Goal: Information Seeking & Learning: Learn about a topic

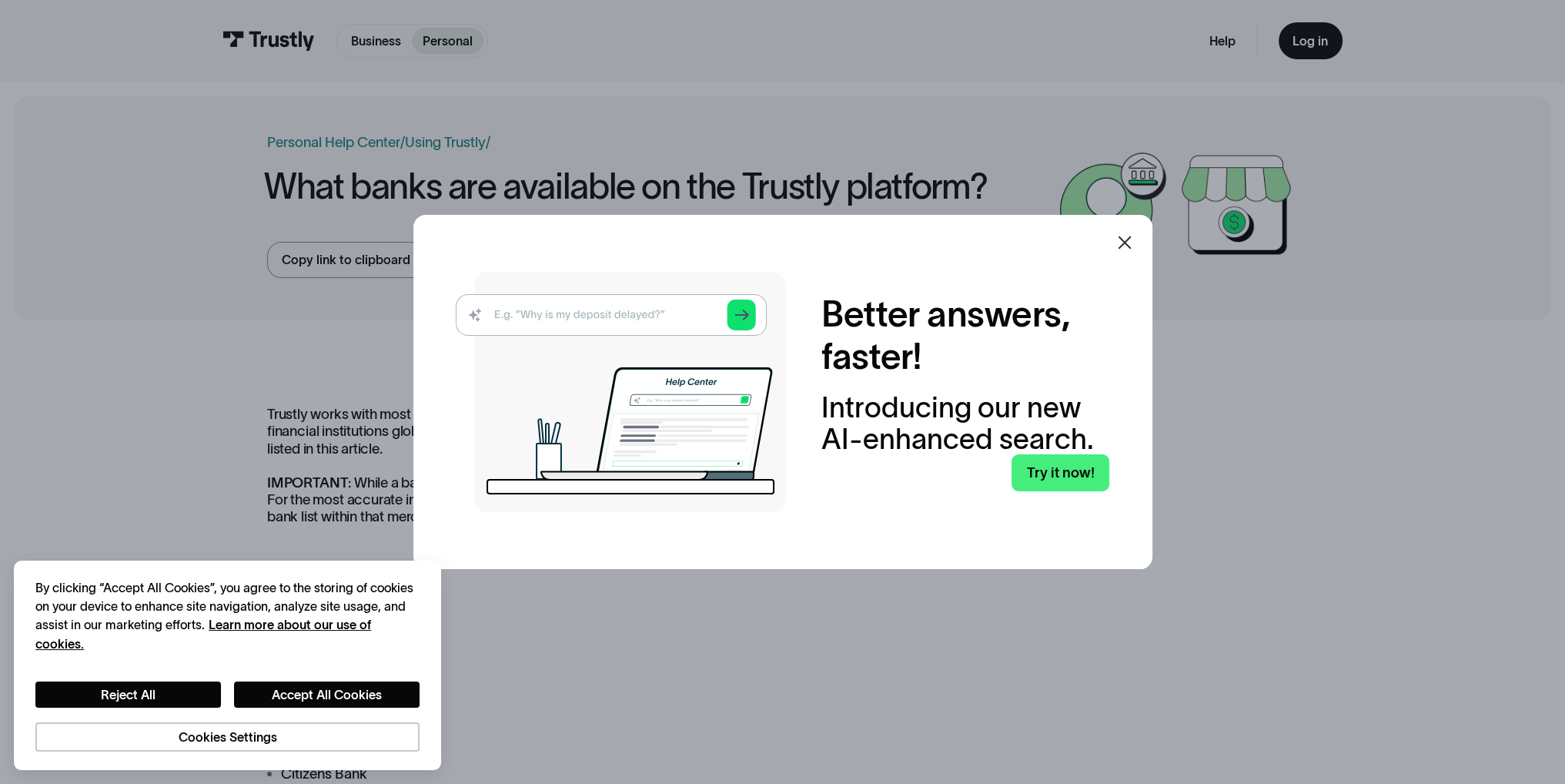
click at [1126, 247] on icon at bounding box center [1125, 242] width 18 height 18
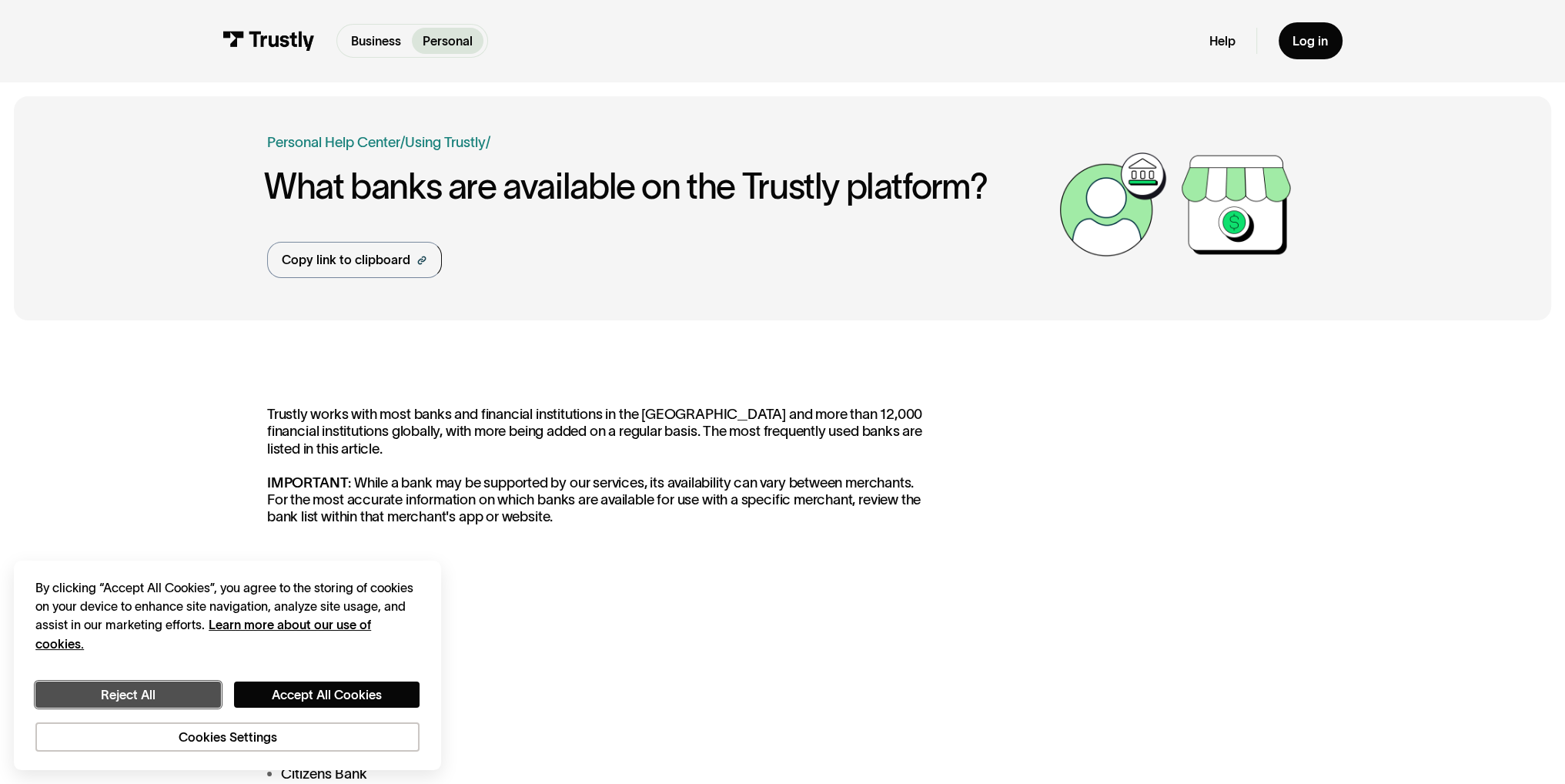
click at [175, 695] on button "Reject All" at bounding box center [128, 695] width 186 height 27
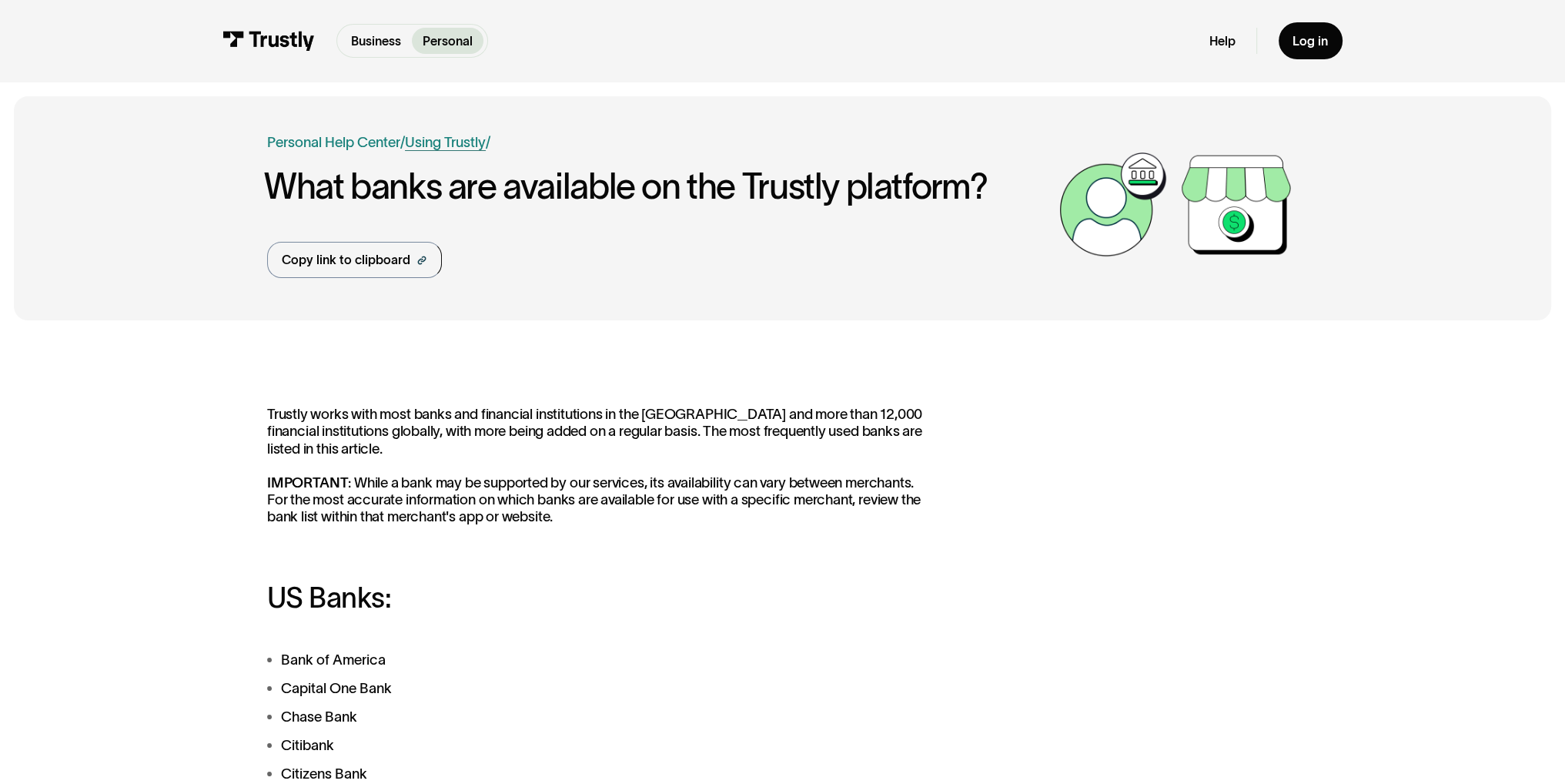
click at [451, 147] on link "Using Trustly" at bounding box center [445, 142] width 81 height 16
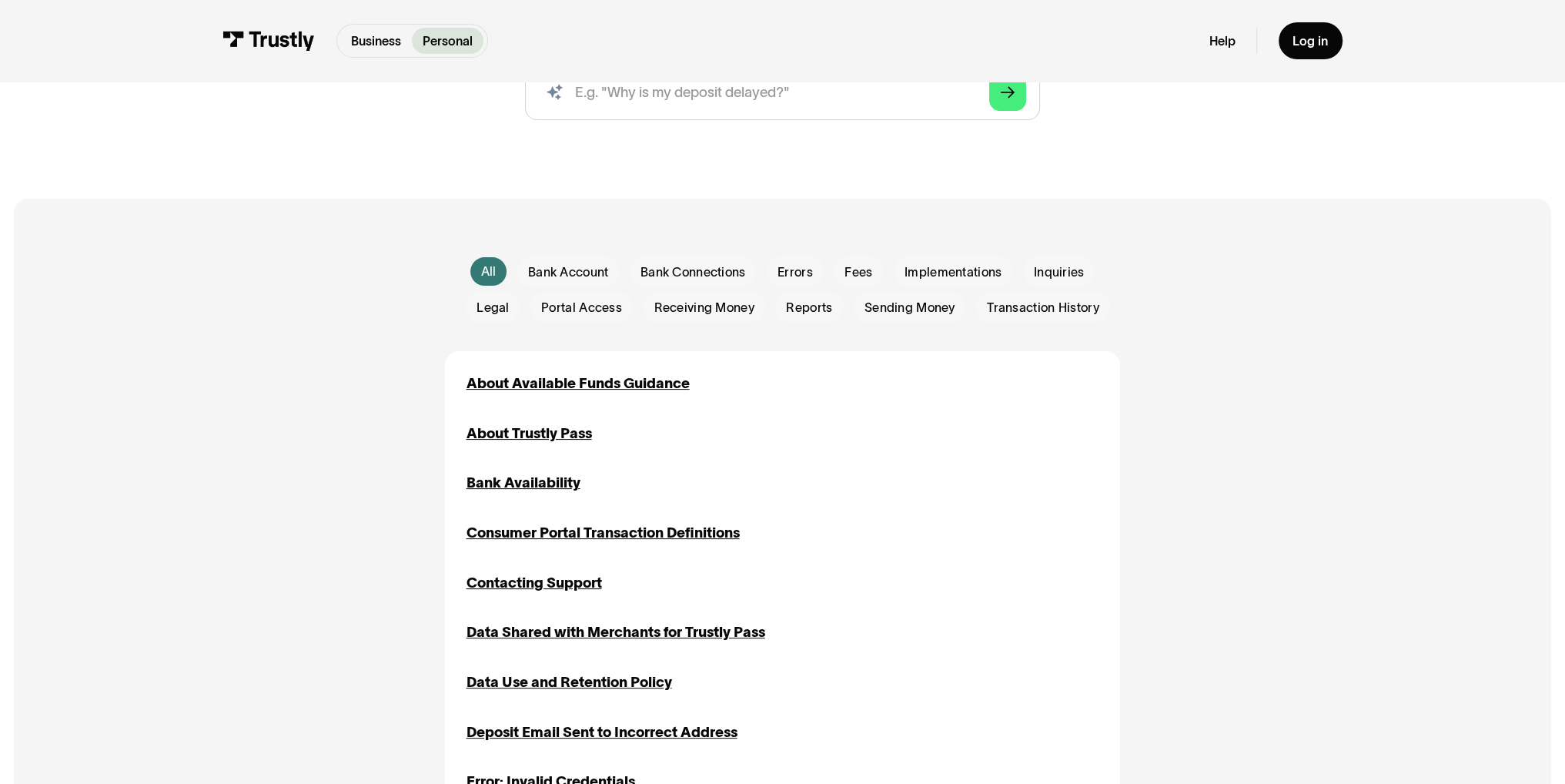
scroll to position [308, 0]
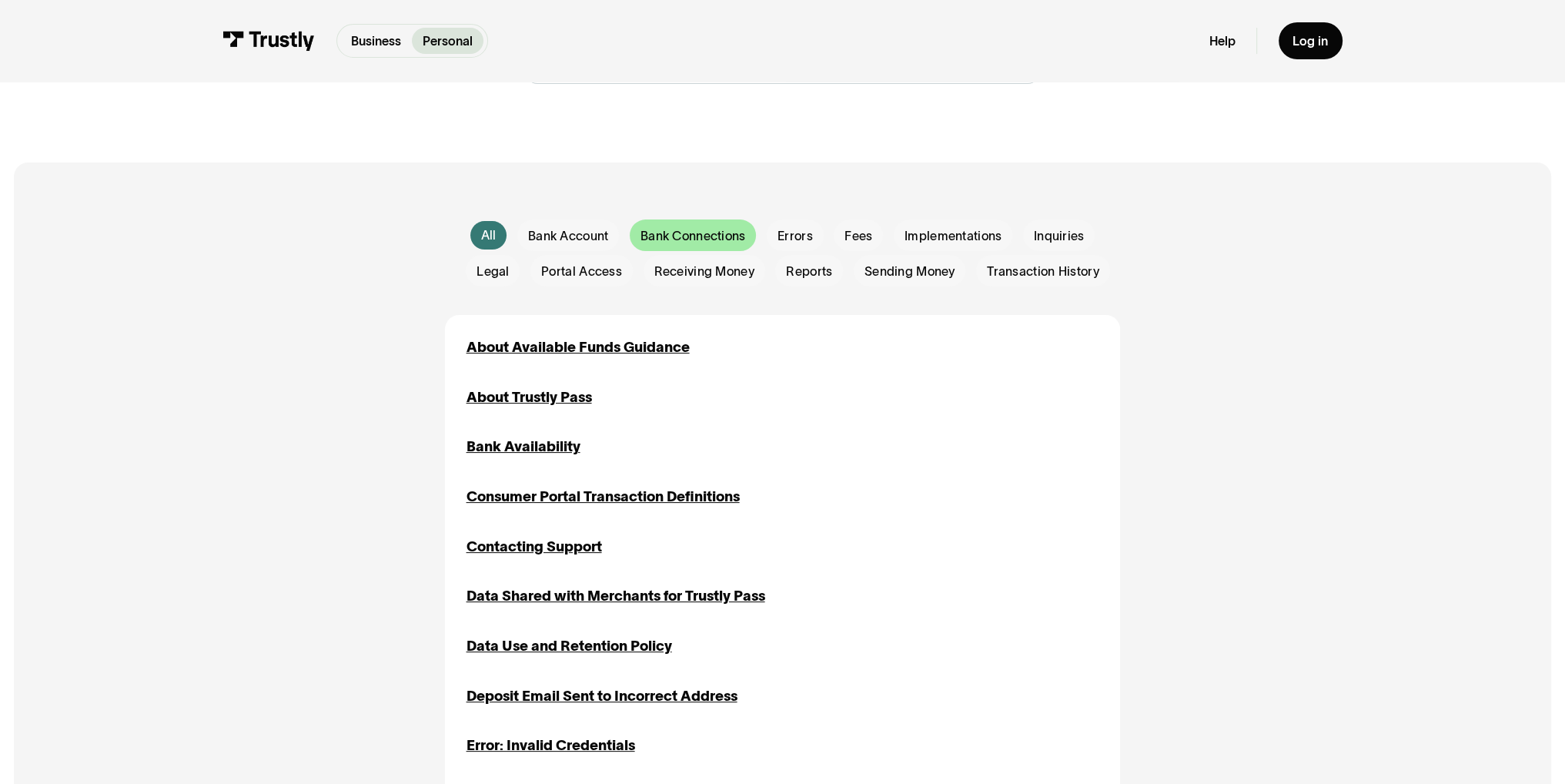
click at [691, 238] on span "Bank Connections" at bounding box center [693, 236] width 106 height 17
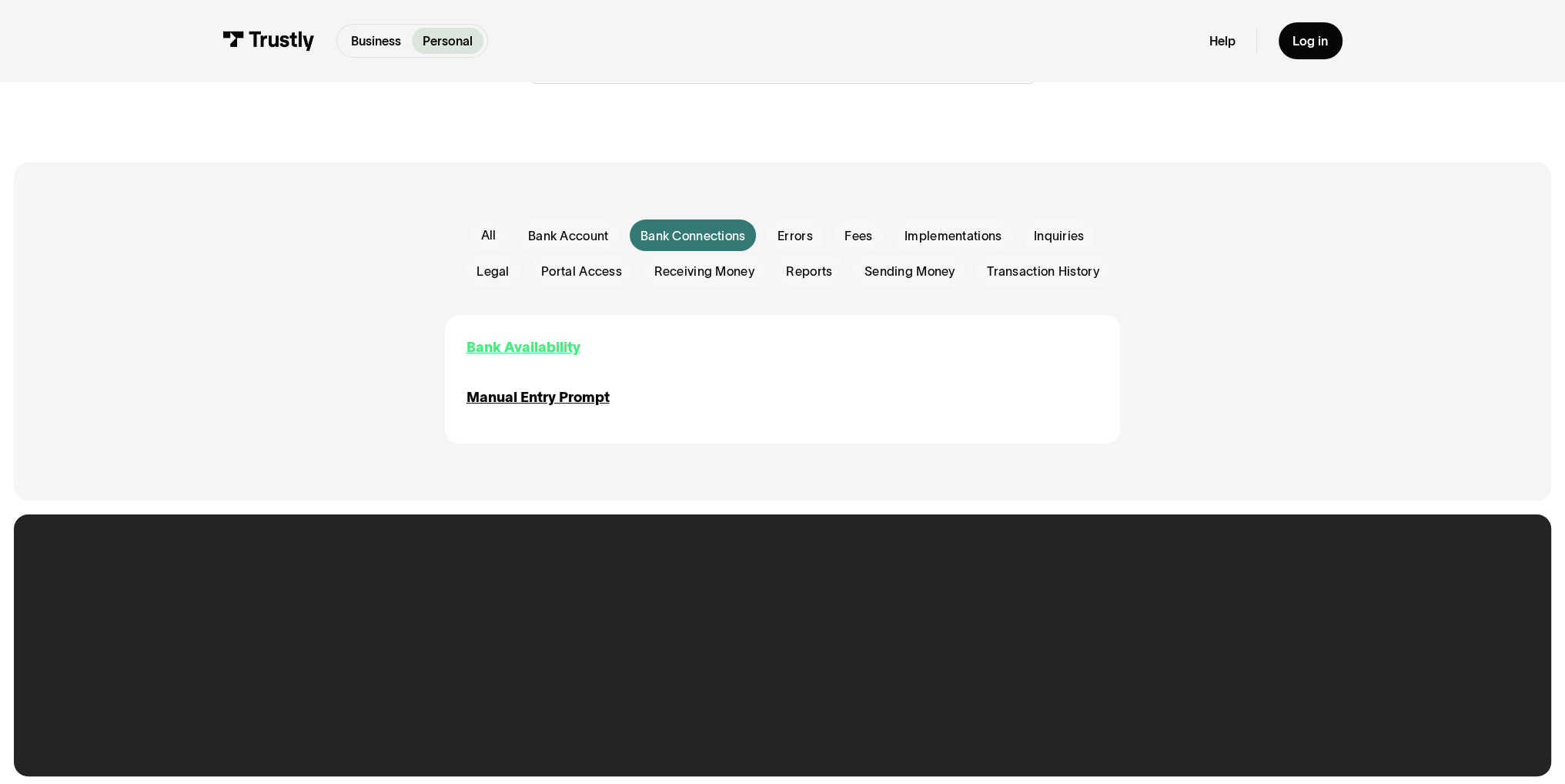
click at [523, 348] on div "Bank Availability" at bounding box center [523, 347] width 114 height 22
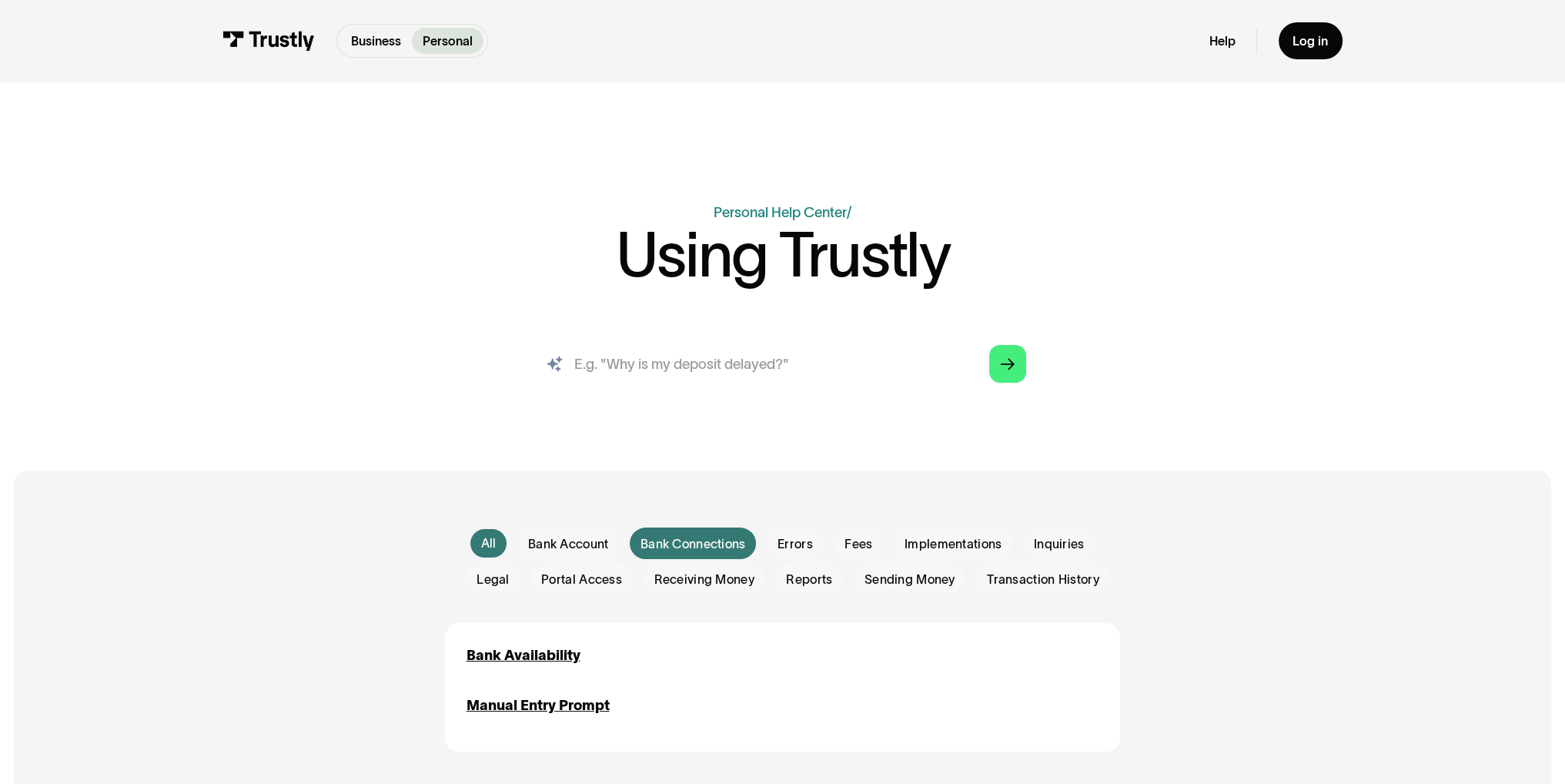
click at [771, 367] on input "search" at bounding box center [782, 363] width 516 height 57
click at [756, 217] on link "Personal Help Center" at bounding box center [780, 212] width 133 height 16
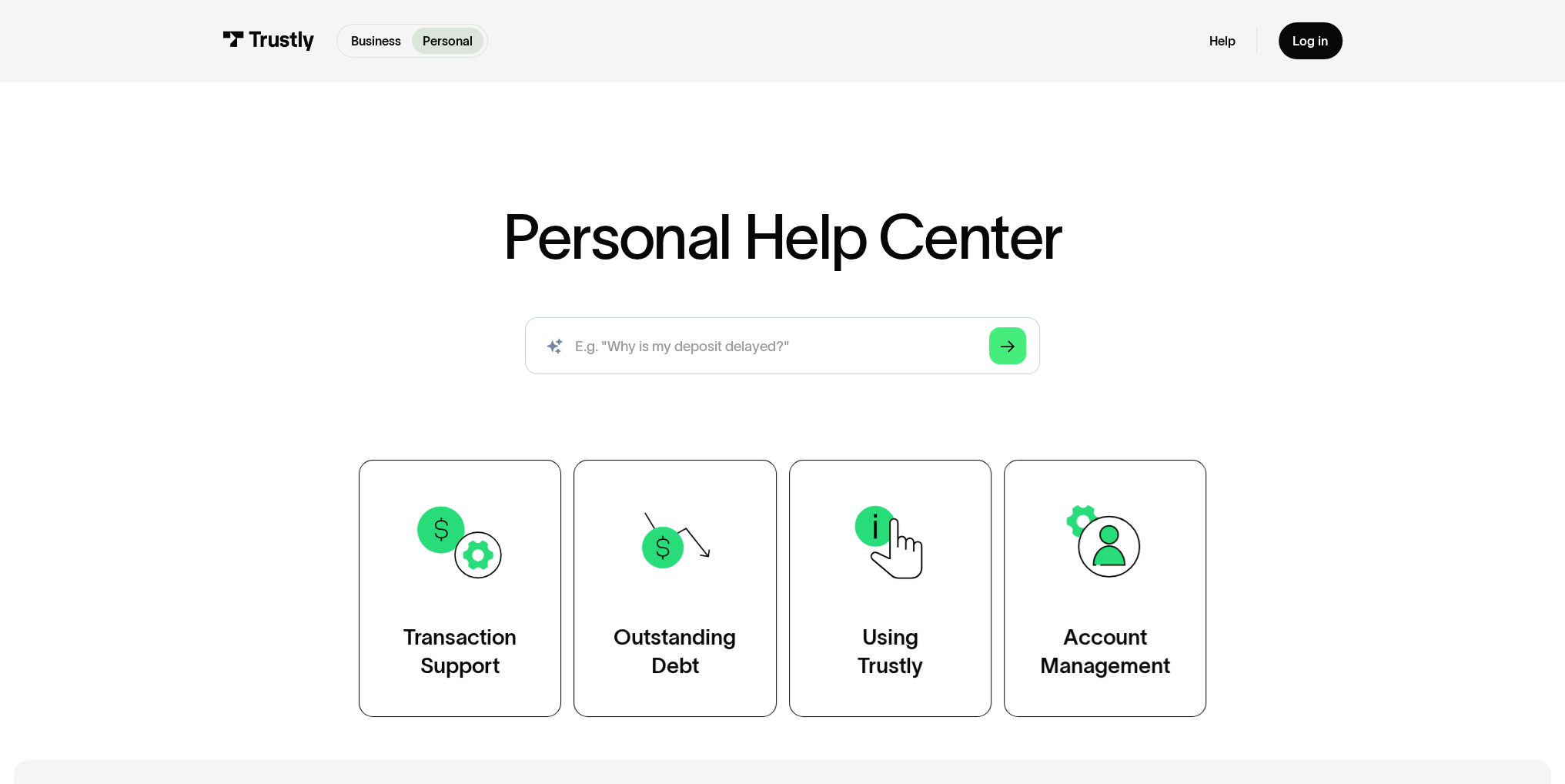
drag, startPoint x: 410, startPoint y: 297, endPoint x: 392, endPoint y: 300, distance: 18.2
